Goal: Information Seeking & Learning: Learn about a topic

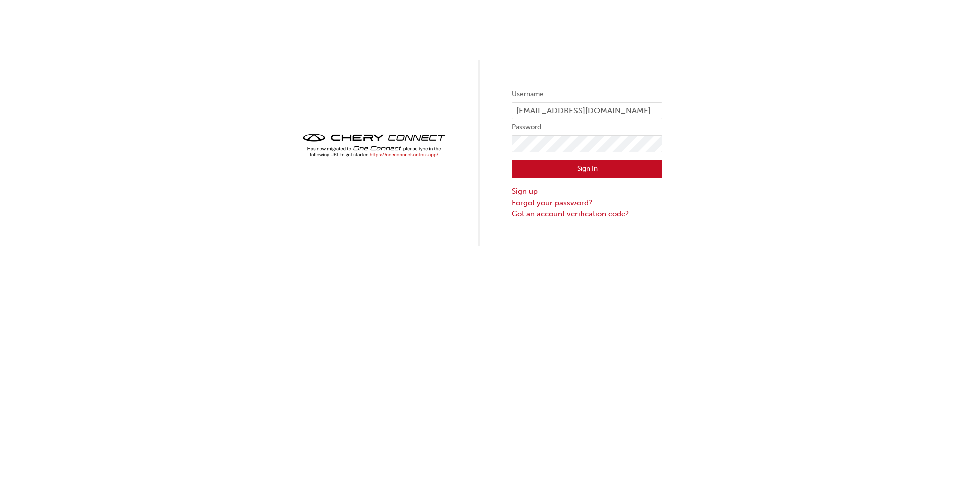
click at [580, 170] on button "Sign In" at bounding box center [587, 169] width 151 height 19
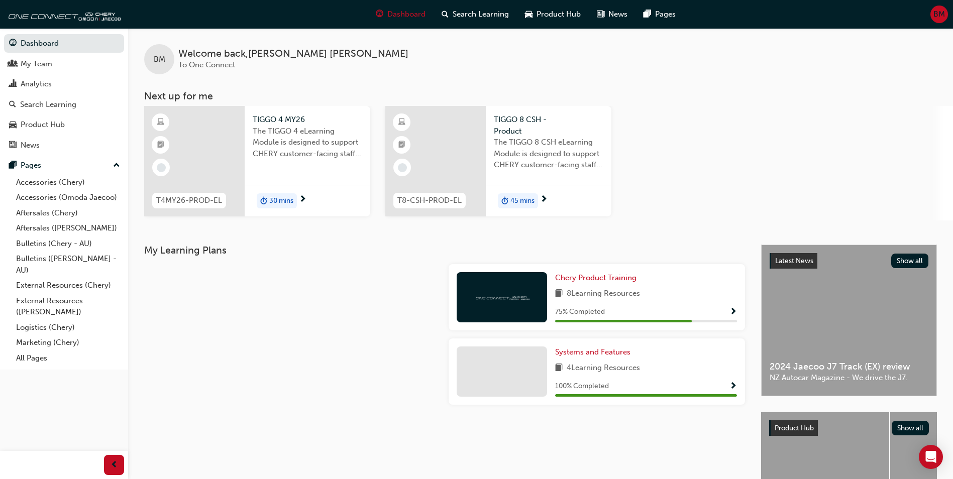
click at [728, 308] on div "75 % Completed" at bounding box center [646, 312] width 182 height 13
click at [730, 312] on span "Show Progress" at bounding box center [734, 312] width 8 height 9
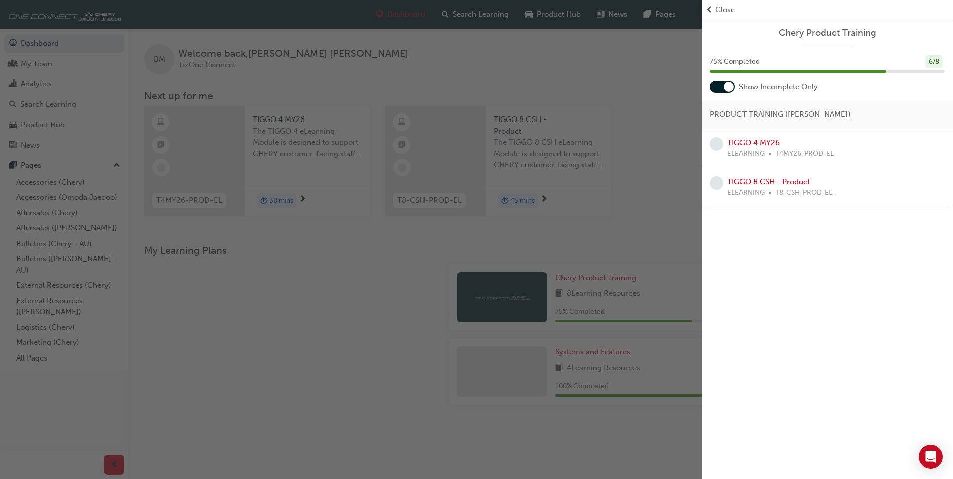
click at [729, 13] on span "Close" at bounding box center [726, 10] width 20 height 12
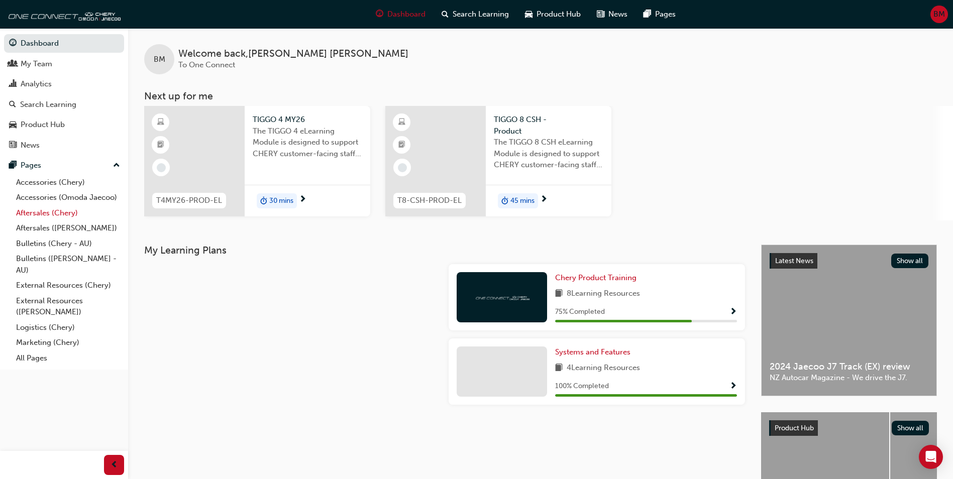
click at [56, 211] on link "Aftersales (Chery)" at bounding box center [68, 214] width 112 height 16
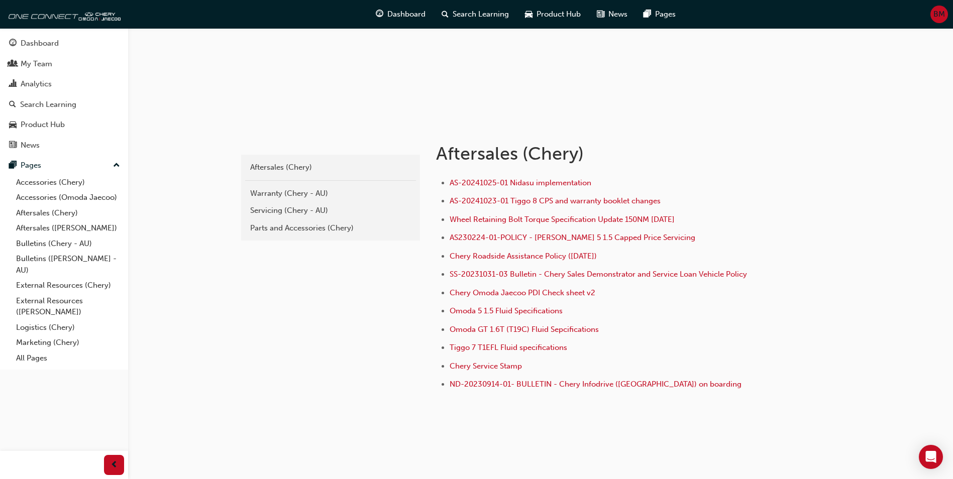
scroll to position [117, 0]
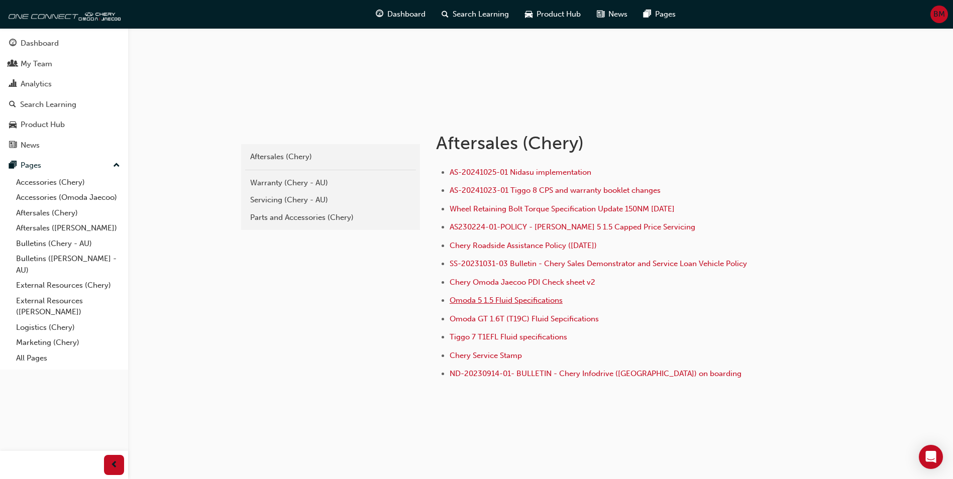
click at [516, 297] on span "Omoda 5 1.5 Fluid Specifications" at bounding box center [506, 300] width 113 height 9
